Goal: Use online tool/utility: Utilize a website feature to perform a specific function

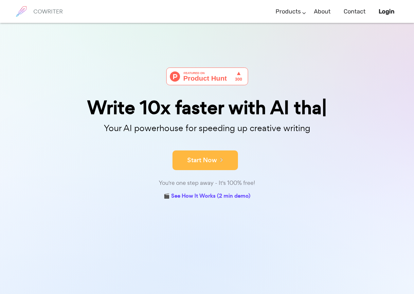
click at [218, 154] on button "Start Now" at bounding box center [205, 160] width 65 height 20
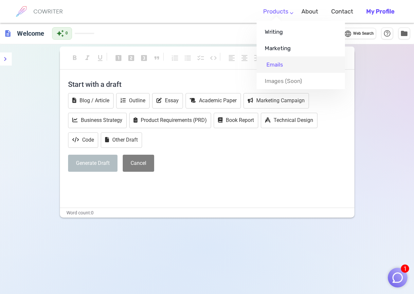
click at [279, 61] on link "Emails" at bounding box center [301, 64] width 88 height 16
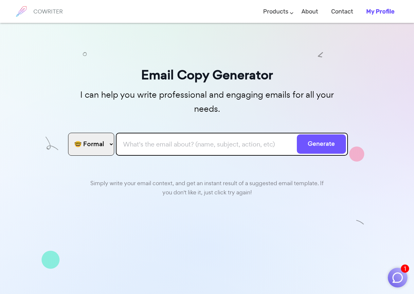
click at [178, 133] on input "text" at bounding box center [232, 144] width 232 height 23
paste input "With reference to the below mail, We request you to arrange stamp and signature…"
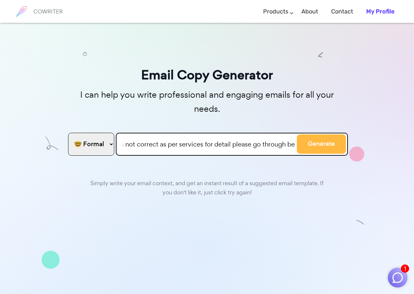
type input "With reference to the below mail, We request you to arrange stamp and signature…"
click at [310, 134] on button "Generate" at bounding box center [321, 143] width 49 height 19
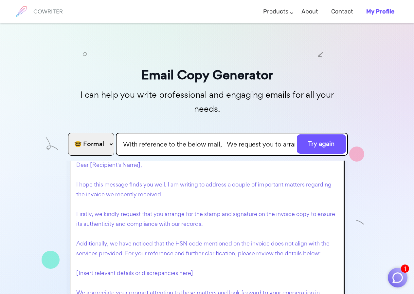
scroll to position [29, 0]
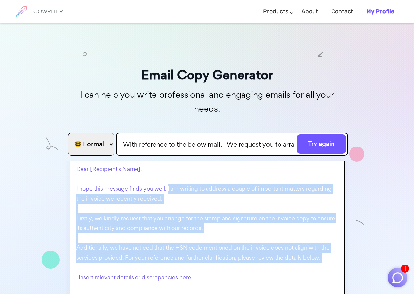
drag, startPoint x: 167, startPoint y: 174, endPoint x: 202, endPoint y: 250, distance: 82.8
click at [202, 250] on p "Subject: Request for Invoice Correction and Authorization Dear [Recipient's Nam…" at bounding box center [208, 276] width 265 height 265
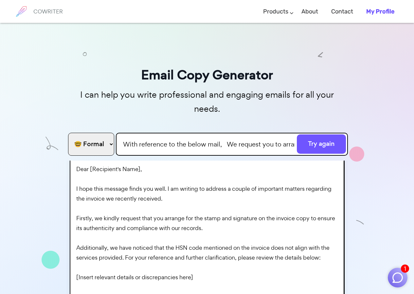
click at [230, 41] on div "Email Copy Generator I can help you write professional and engaging emails for …" at bounding box center [207, 185] width 414 height 325
